Goal: Task Accomplishment & Management: Manage account settings

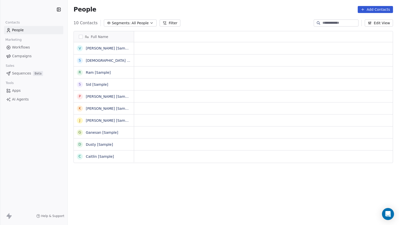
scroll to position [198, 332]
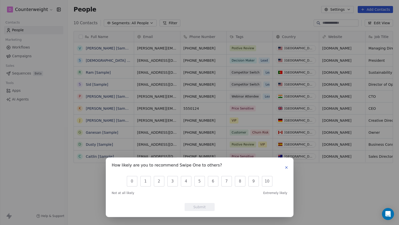
click at [286, 167] on icon "button" at bounding box center [287, 168] width 2 height 2
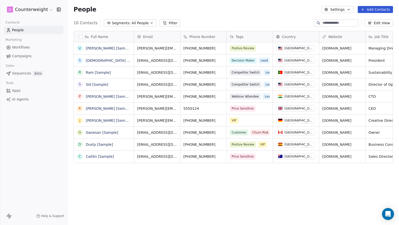
click at [13, 47] on span "Workflows" at bounding box center [21, 47] width 18 height 5
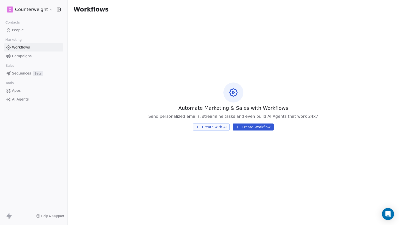
click at [21, 73] on span "Sequences" at bounding box center [21, 73] width 19 height 5
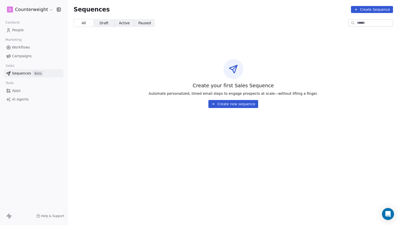
click at [17, 48] on span "Workflows" at bounding box center [21, 47] width 18 height 5
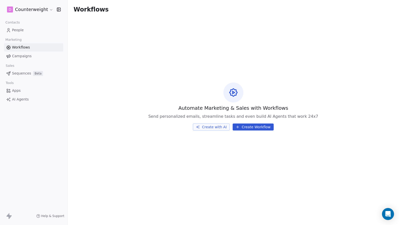
click at [11, 29] on icon at bounding box center [8, 30] width 5 height 5
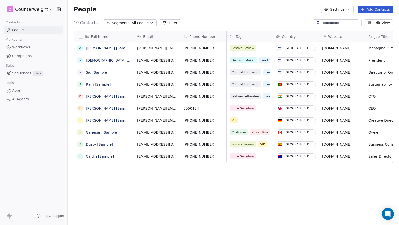
scroll to position [198, 332]
click at [339, 9] on button "Settings" at bounding box center [338, 9] width 32 height 7
click at [308, 10] on html "D Counterweight Contacts People Marketing Workflows Campaigns Sales Sequences B…" at bounding box center [199, 112] width 399 height 225
click at [49, 9] on html "D Counterweight Contacts People Marketing Workflows Campaigns Sales Sequences B…" at bounding box center [199, 112] width 399 height 225
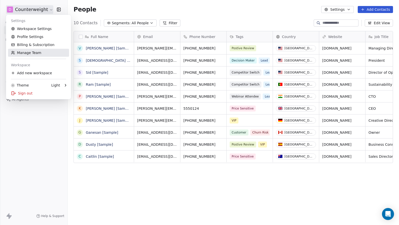
click at [23, 52] on link "Manage Team" at bounding box center [38, 53] width 61 height 8
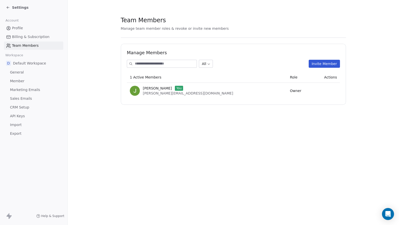
click at [327, 64] on button "Invite Member" at bounding box center [324, 64] width 31 height 8
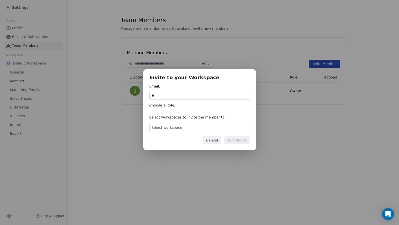
type input "*"
type input "**********"
click at [185, 127] on div "Select workspace" at bounding box center [200, 128] width 101 height 10
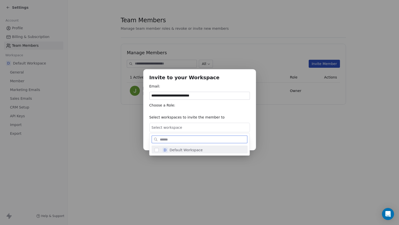
click at [176, 150] on span "Default Workspace" at bounding box center [186, 150] width 33 height 5
click at [223, 115] on div "**********" at bounding box center [199, 112] width 399 height 102
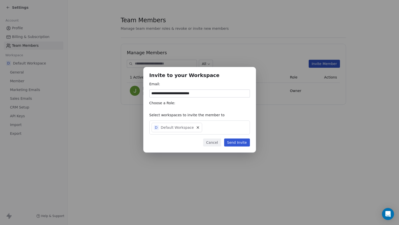
click at [240, 143] on button "Send Invite" at bounding box center [237, 143] width 26 height 8
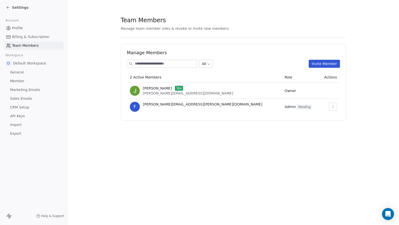
click at [17, 72] on span "General" at bounding box center [17, 72] width 14 height 5
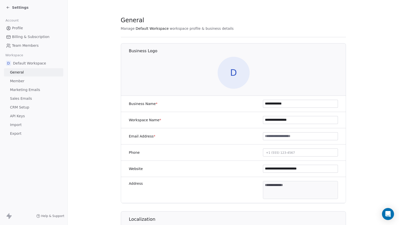
click at [269, 121] on input "**********" at bounding box center [300, 120] width 75 height 8
click at [273, 120] on input "**********" at bounding box center [300, 120] width 75 height 8
type input "**********"
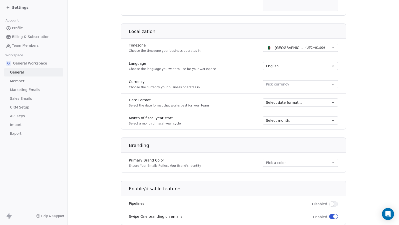
scroll to position [209, 0]
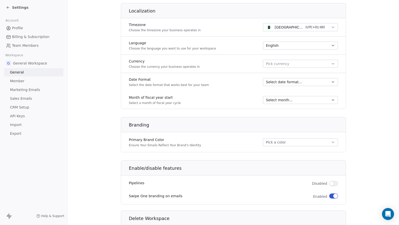
click at [326, 27] on button "Algiers - CET ( UTC+01:00 )" at bounding box center [300, 27] width 75 height 8
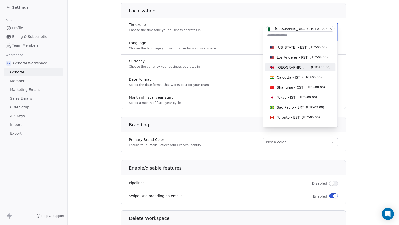
click at [311, 67] on span "( UTC+00:00 )" at bounding box center [321, 67] width 20 height 5
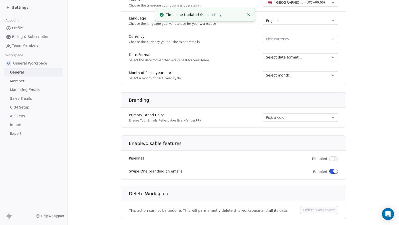
scroll to position [234, 0]
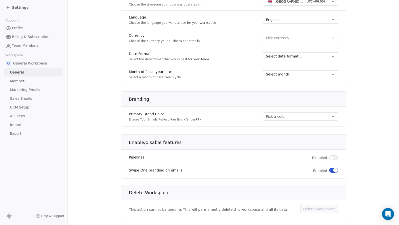
click at [292, 38] on button "Pick currency" at bounding box center [300, 38] width 75 height 8
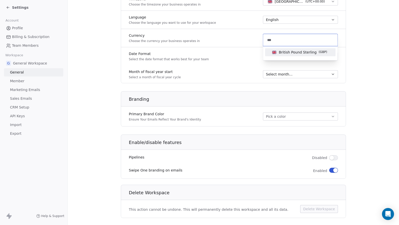
type input "***"
click at [295, 52] on span "British Pound Sterling" at bounding box center [298, 52] width 38 height 5
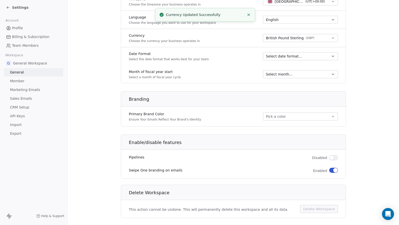
click at [276, 56] on span "Select date format..." at bounding box center [284, 56] width 36 height 5
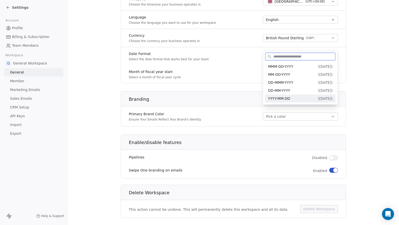
click at [289, 99] on span "YYYY-MM-DD" at bounding box center [279, 99] width 22 height 4
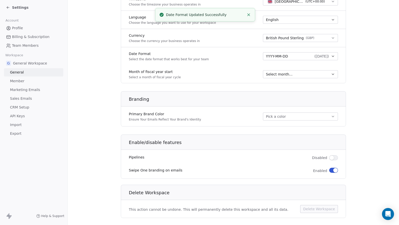
click at [280, 75] on span "Select month..." at bounding box center [279, 74] width 27 height 5
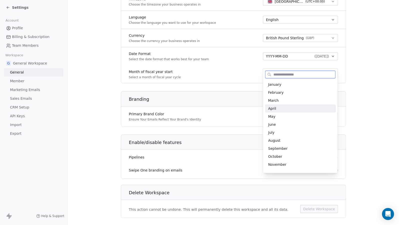
click at [280, 109] on span "April" at bounding box center [300, 108] width 65 height 5
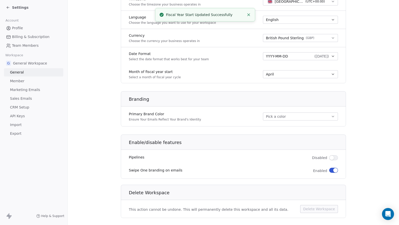
scroll to position [243, 0]
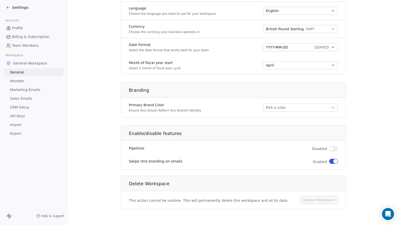
click at [278, 108] on button "Pick a color" at bounding box center [300, 108] width 75 height 8
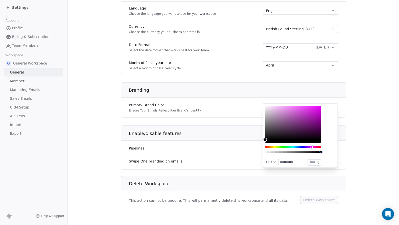
click at [312, 147] on div "Hue" at bounding box center [293, 147] width 56 height 2
click at [307, 147] on div "Hue" at bounding box center [293, 147] width 56 height 2
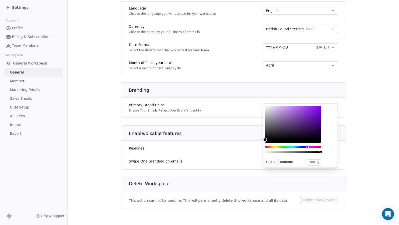
click at [308, 147] on div "Hue" at bounding box center [307, 146] width 3 height 3
click at [306, 147] on div "Hue" at bounding box center [307, 146] width 3 height 3
type input "*******"
type input "**"
click at [303, 152] on div "Alpha" at bounding box center [293, 152] width 56 height 2
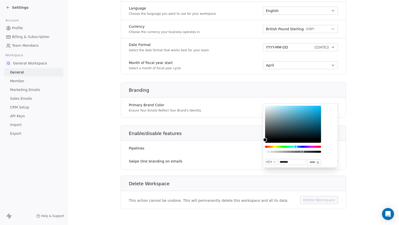
drag, startPoint x: 307, startPoint y: 146, endPoint x: 295, endPoint y: 147, distance: 12.0
click at [296, 147] on div "Hue" at bounding box center [295, 146] width 3 height 3
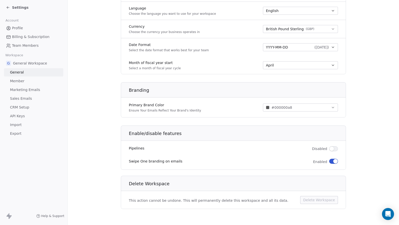
click at [336, 149] on button "button" at bounding box center [334, 149] width 9 height 5
click at [332, 162] on button "button" at bounding box center [334, 161] width 9 height 5
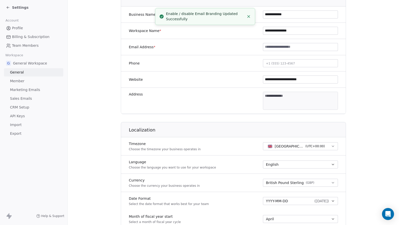
scroll to position [0, 0]
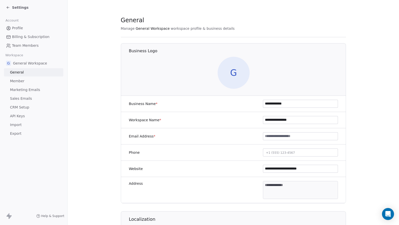
click at [13, 80] on span "Member" at bounding box center [17, 81] width 15 height 5
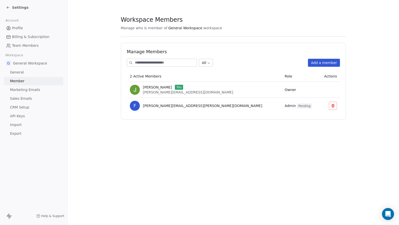
click at [20, 88] on span "Marketing Emails" at bounding box center [25, 89] width 30 height 5
